Goal: Use online tool/utility: Utilize a website feature to perform a specific function

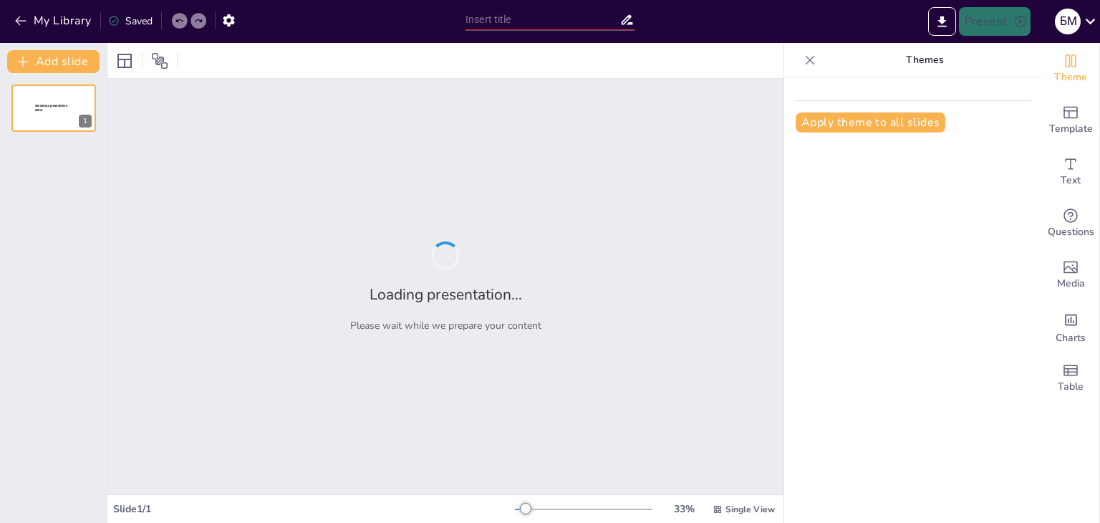
type input "Imported Platon-Matematika-Kosmologiya-ta-Poshuk-Istini.pptx"
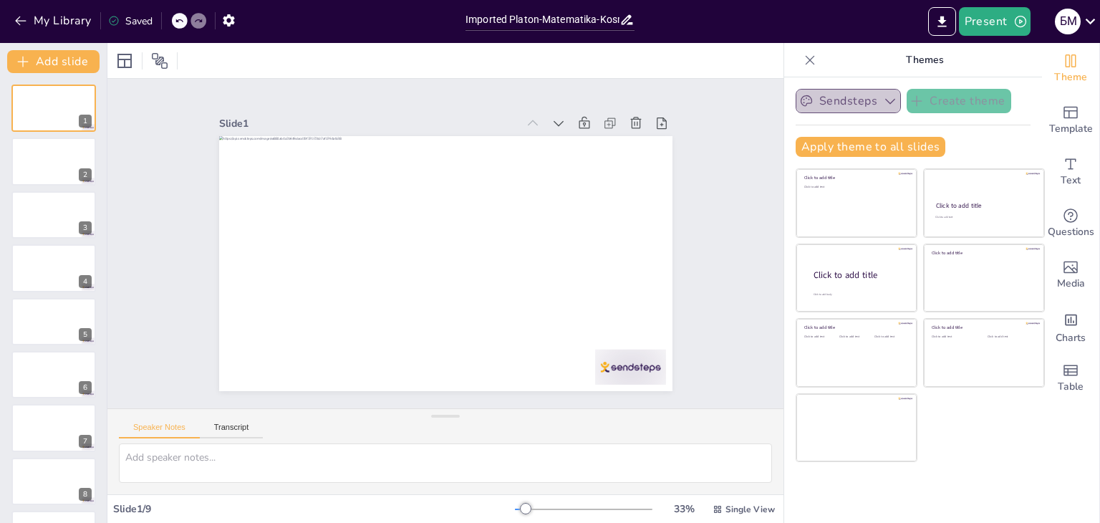
click at [884, 100] on icon "button" at bounding box center [890, 101] width 14 height 14
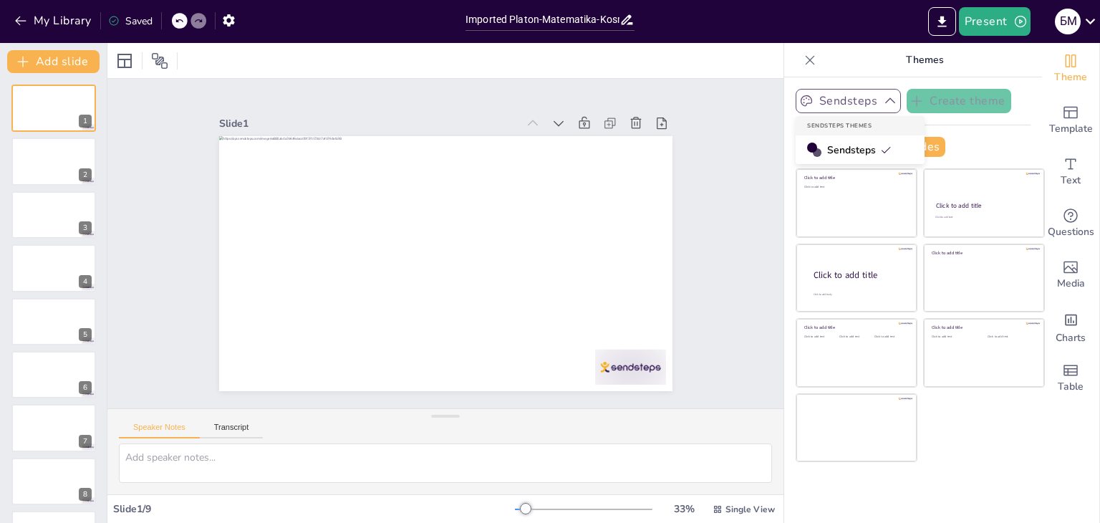
click at [884, 100] on icon "button" at bounding box center [890, 101] width 14 height 14
